Goal: Information Seeking & Learning: Learn about a topic

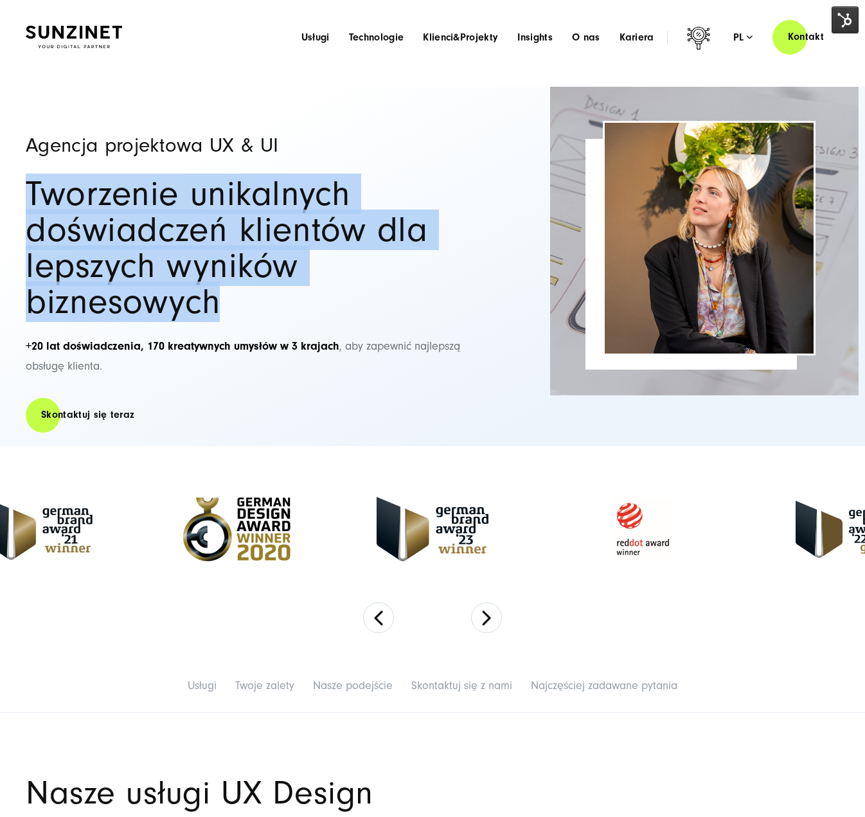
drag, startPoint x: 219, startPoint y: 308, endPoint x: 30, endPoint y: 195, distance: 220.2
click at [30, 195] on h2 "Tworzenie unikalnych doświadczeń klientów dla lepszych wyników biznesowych" at bounding box center [251, 248] width 450 height 144
copy h2 "Tworzenie unikalnych doświadczeń klientów dla lepszych wyników biznesowych"
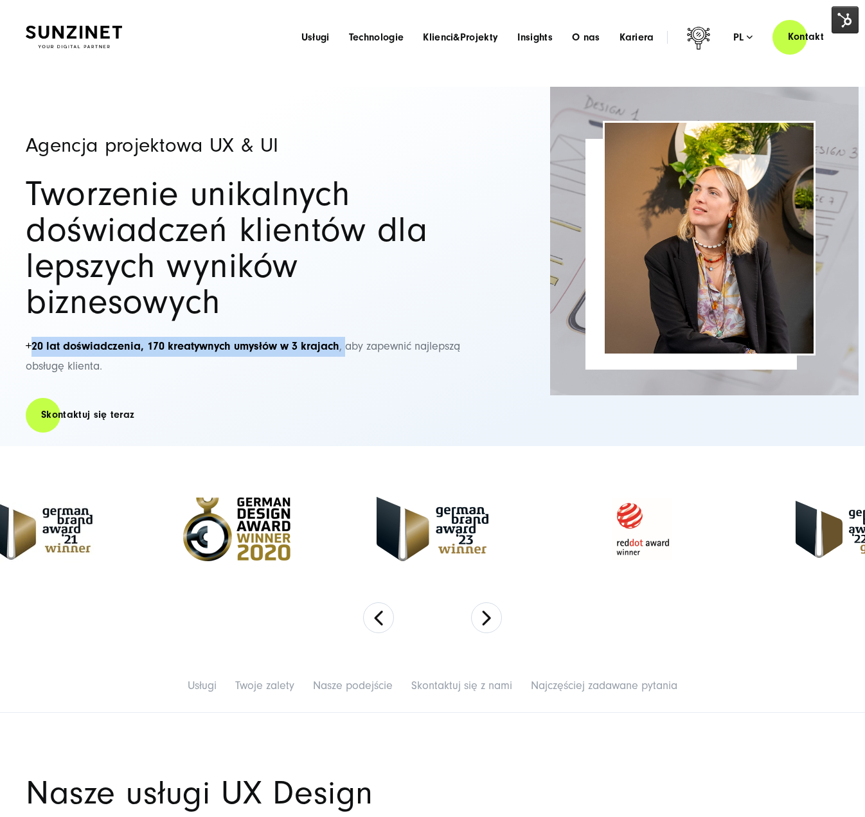
drag, startPoint x: 31, startPoint y: 347, endPoint x: 347, endPoint y: 344, distance: 316.2
click at [347, 344] on span "+20 lat doświadczenia, 170 kreatywnych umysłów w 3 krajach , aby zapewnić najle…" at bounding box center [243, 355] width 434 height 33
copy span "20 lat doświadczenia, 170 kreatywnych umysłów w 3 krajach ,"
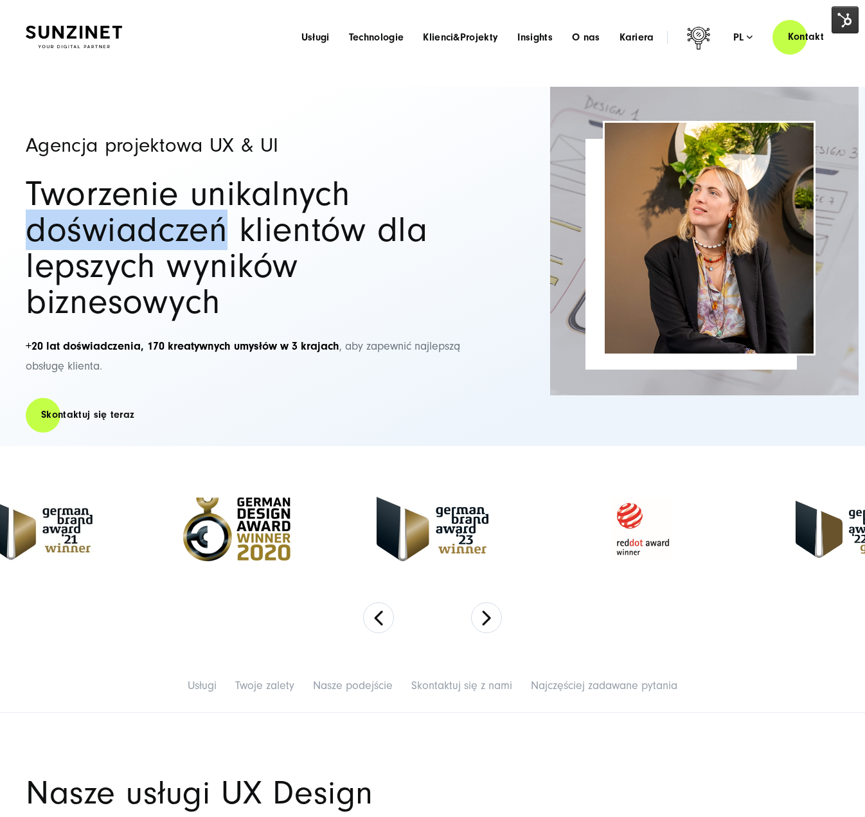
drag, startPoint x: 29, startPoint y: 230, endPoint x: 230, endPoint y: 227, distance: 201.2
click at [230, 227] on h2 "Tworzenie unikalnych doświadczeń klientów dla lepszych wyników biznesowych" at bounding box center [251, 248] width 450 height 144
copy h2 "doświadczeń"
